Goal: Task Accomplishment & Management: Manage account settings

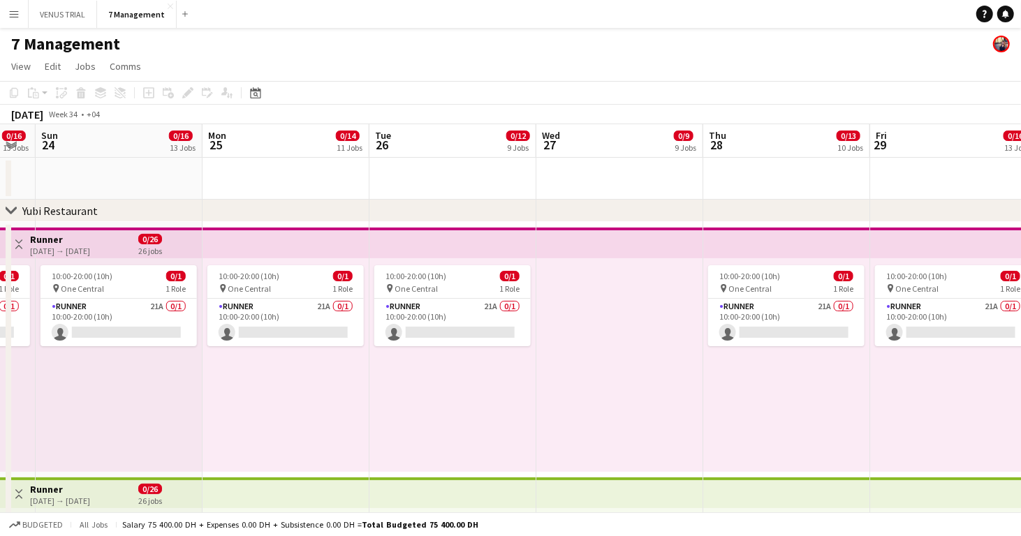
scroll to position [0, 626]
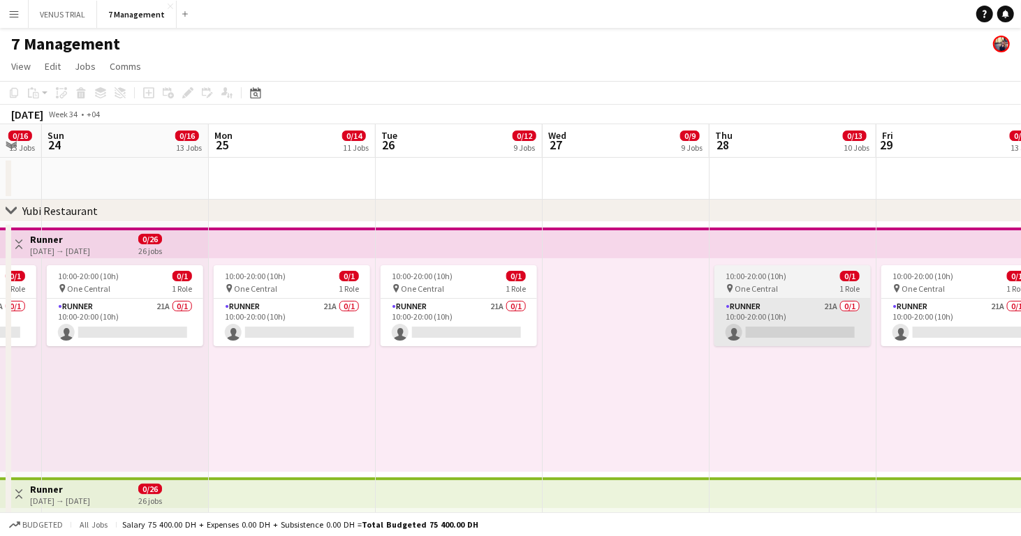
click at [805, 303] on app-card-role "Runner 21A 0/1 10:00-20:00 (10h) single-neutral-actions" at bounding box center [792, 322] width 156 height 47
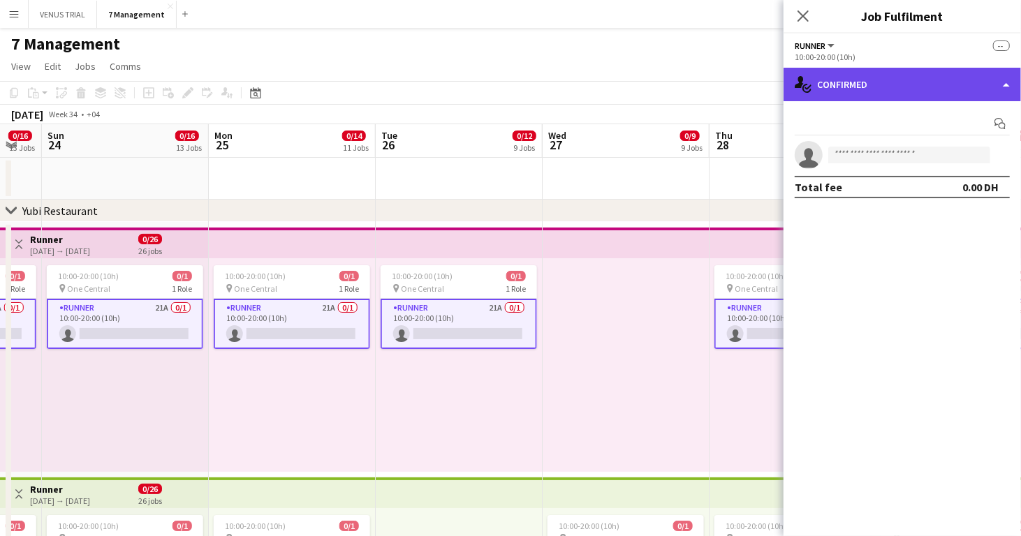
click at [958, 85] on div "single-neutral-actions-check-2 Confirmed" at bounding box center [901, 85] width 237 height 34
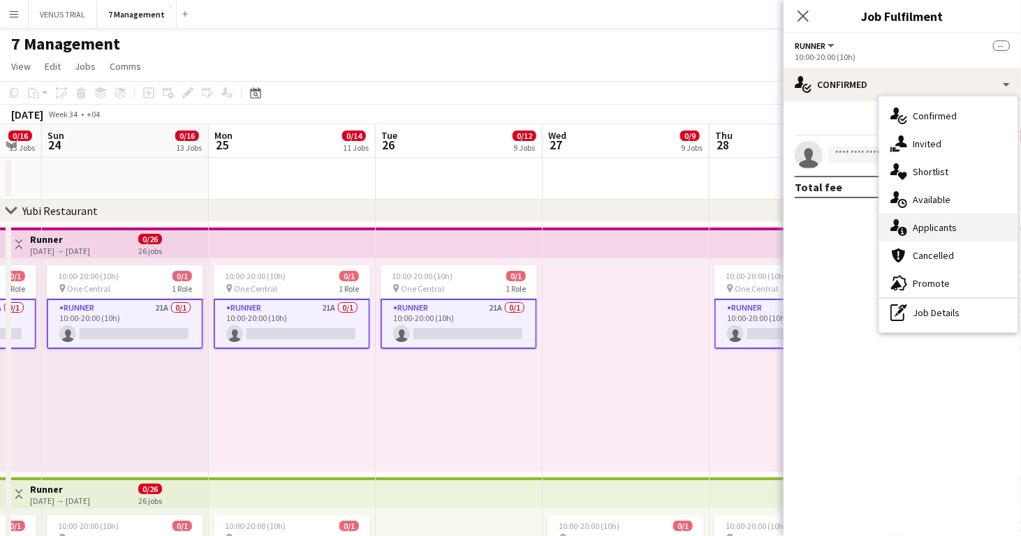
click at [967, 229] on div "single-neutral-actions-information Applicants" at bounding box center [948, 228] width 138 height 28
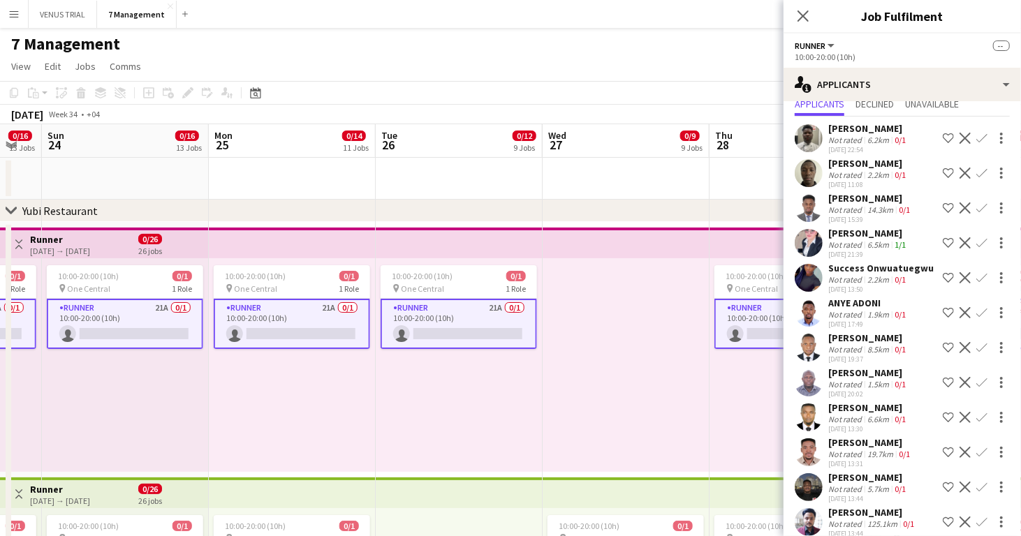
scroll to position [0, 0]
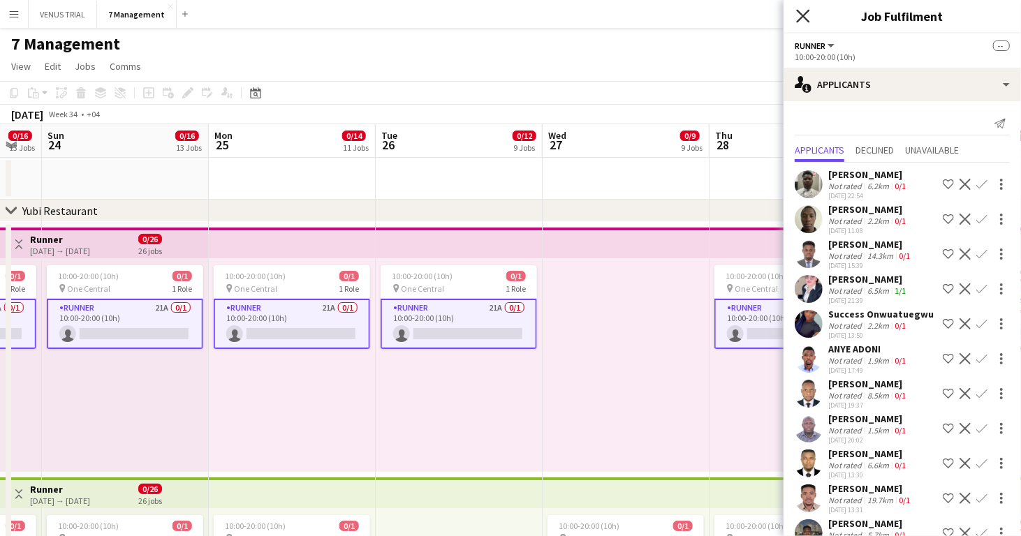
click at [803, 15] on icon at bounding box center [802, 15] width 13 height 13
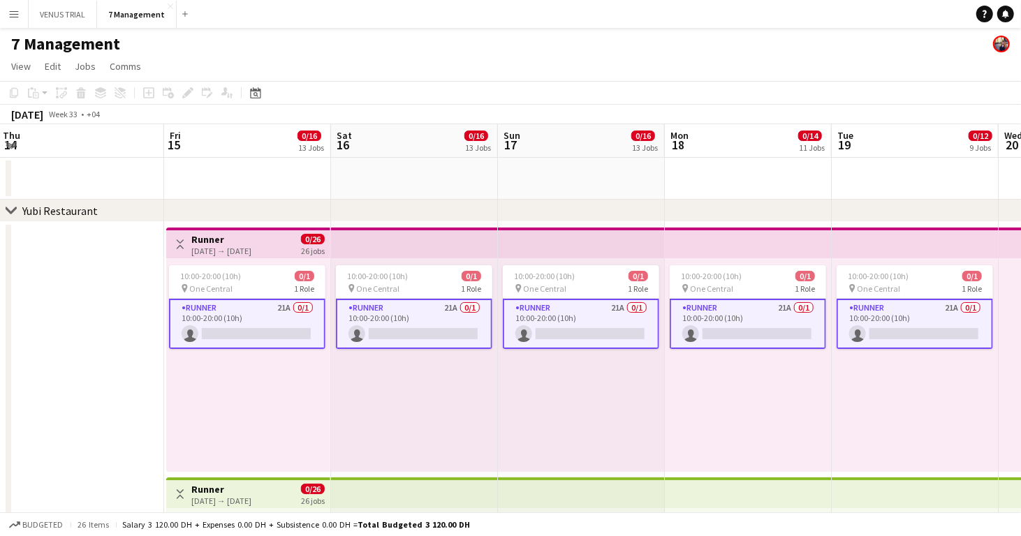
scroll to position [0, 334]
